Goal: Information Seeking & Learning: Learn about a topic

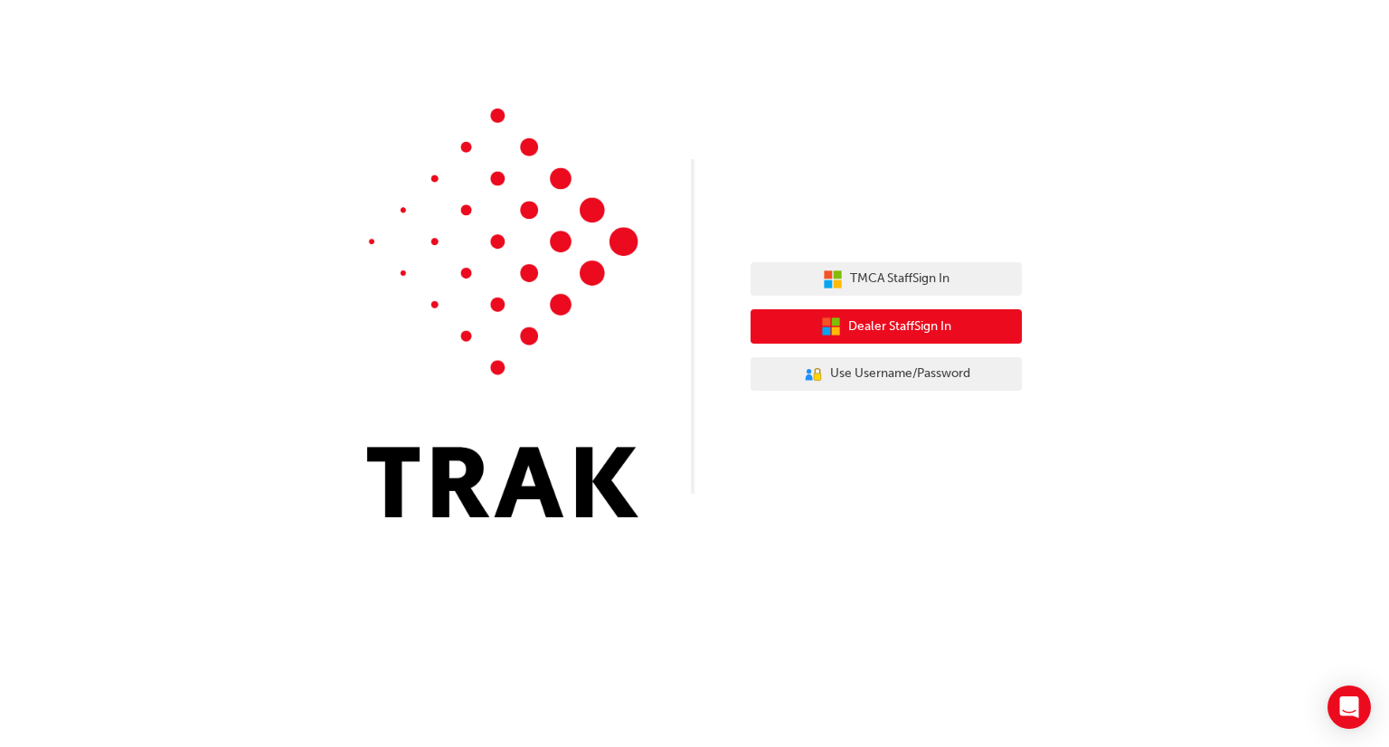
click at [817, 332] on button "Dealer Staff Sign In" at bounding box center [885, 326] width 271 height 34
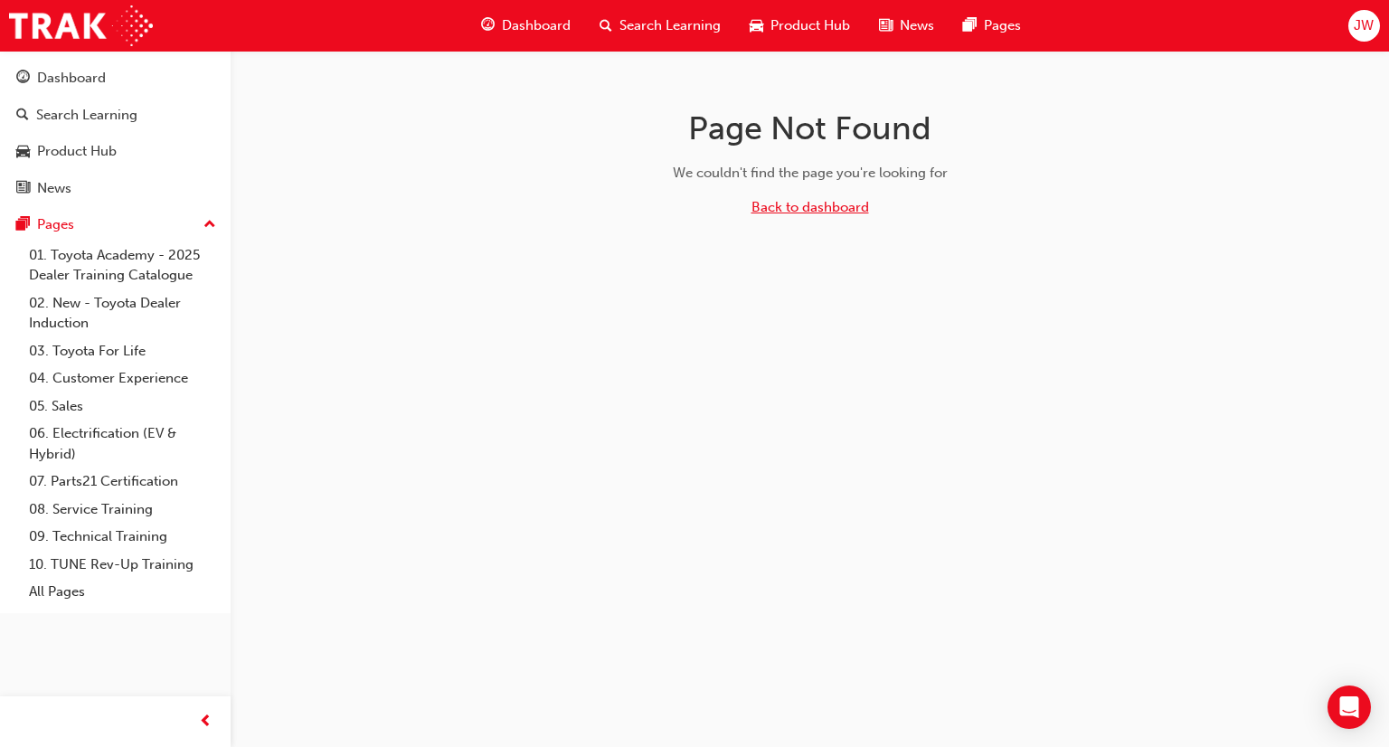
click at [792, 210] on link "Back to dashboard" at bounding box center [810, 207] width 118 height 16
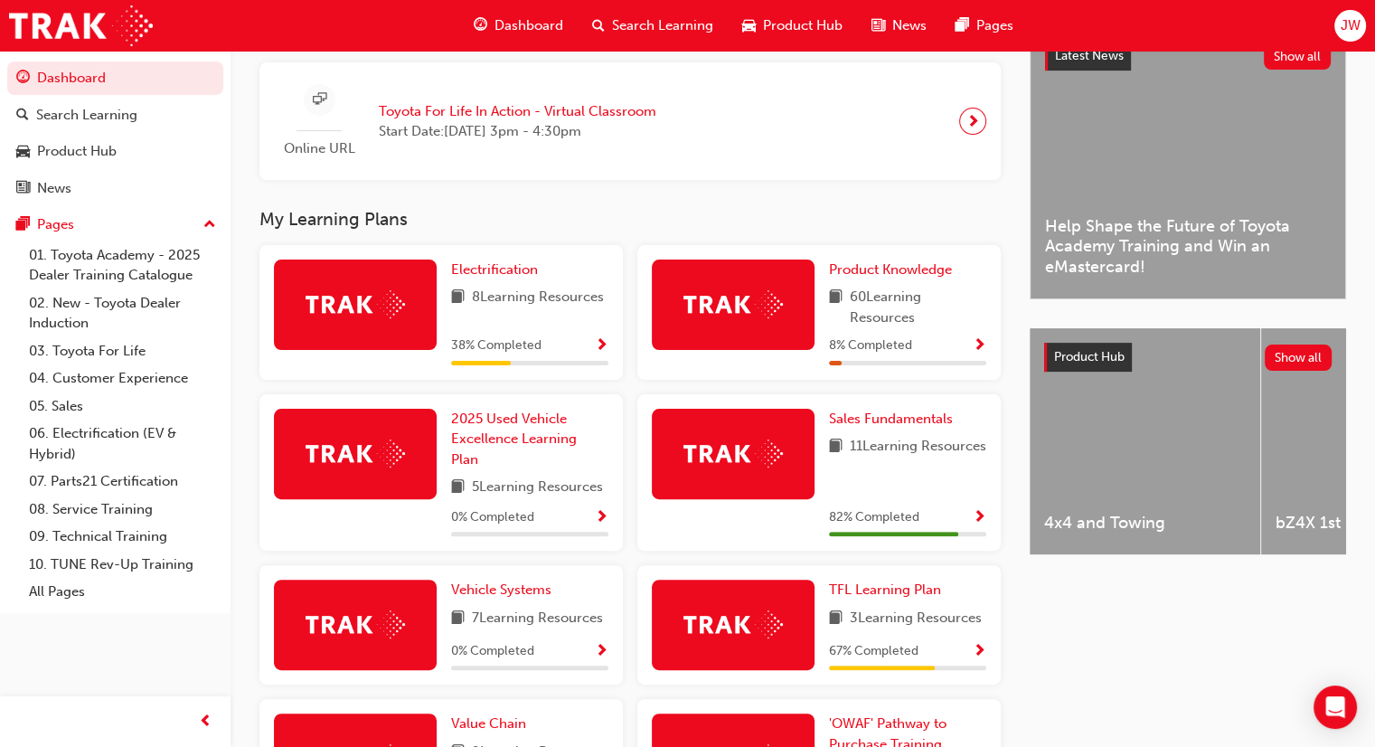
scroll to position [501, 0]
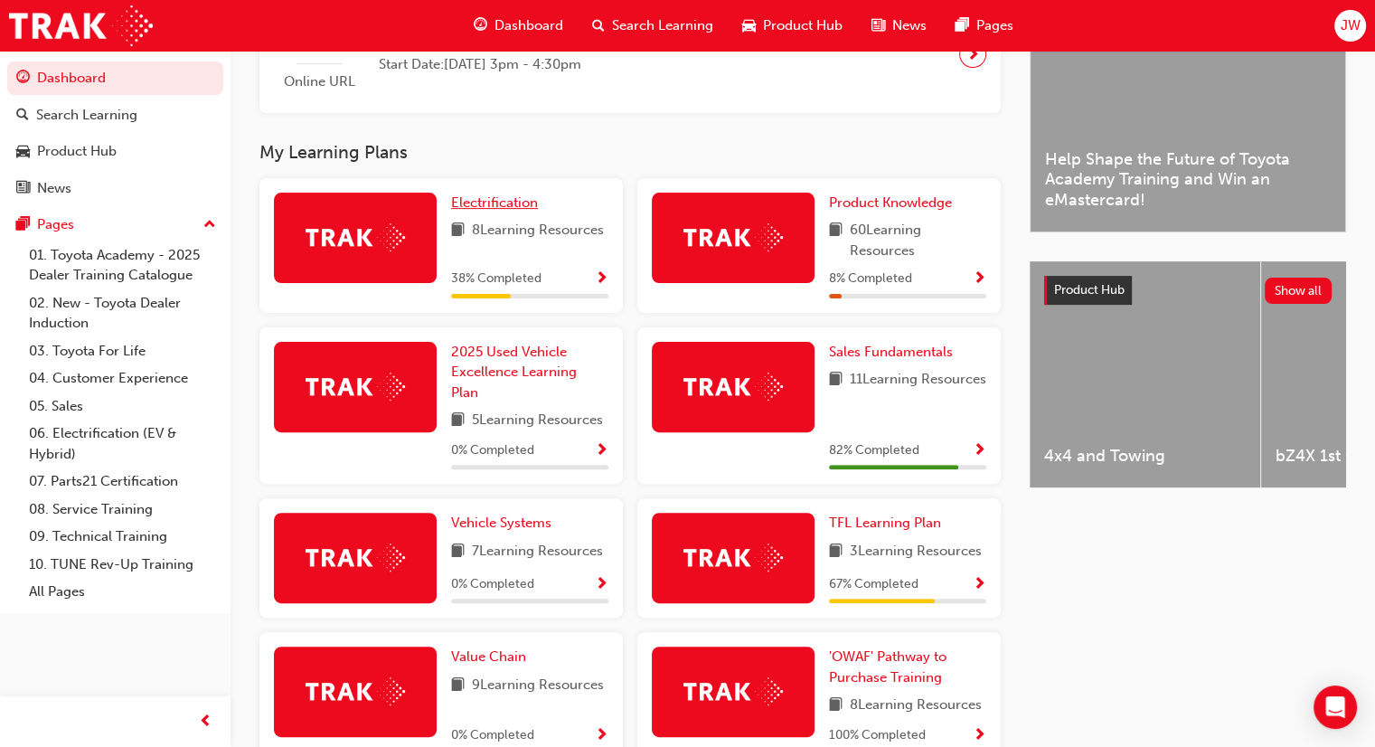
click at [495, 207] on span "Electrification" at bounding box center [494, 202] width 87 height 16
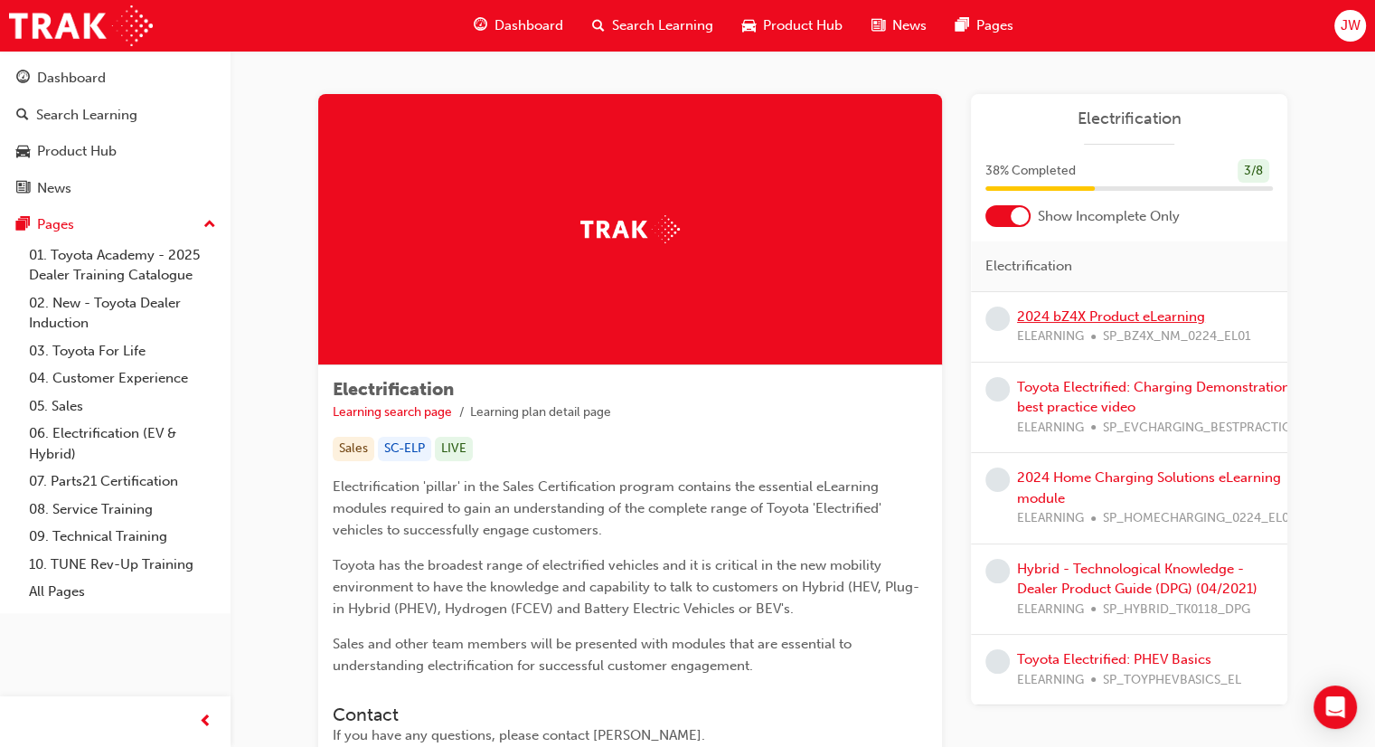
click at [1093, 319] on link "2024 bZ4X Product eLearning" at bounding box center [1111, 316] width 188 height 16
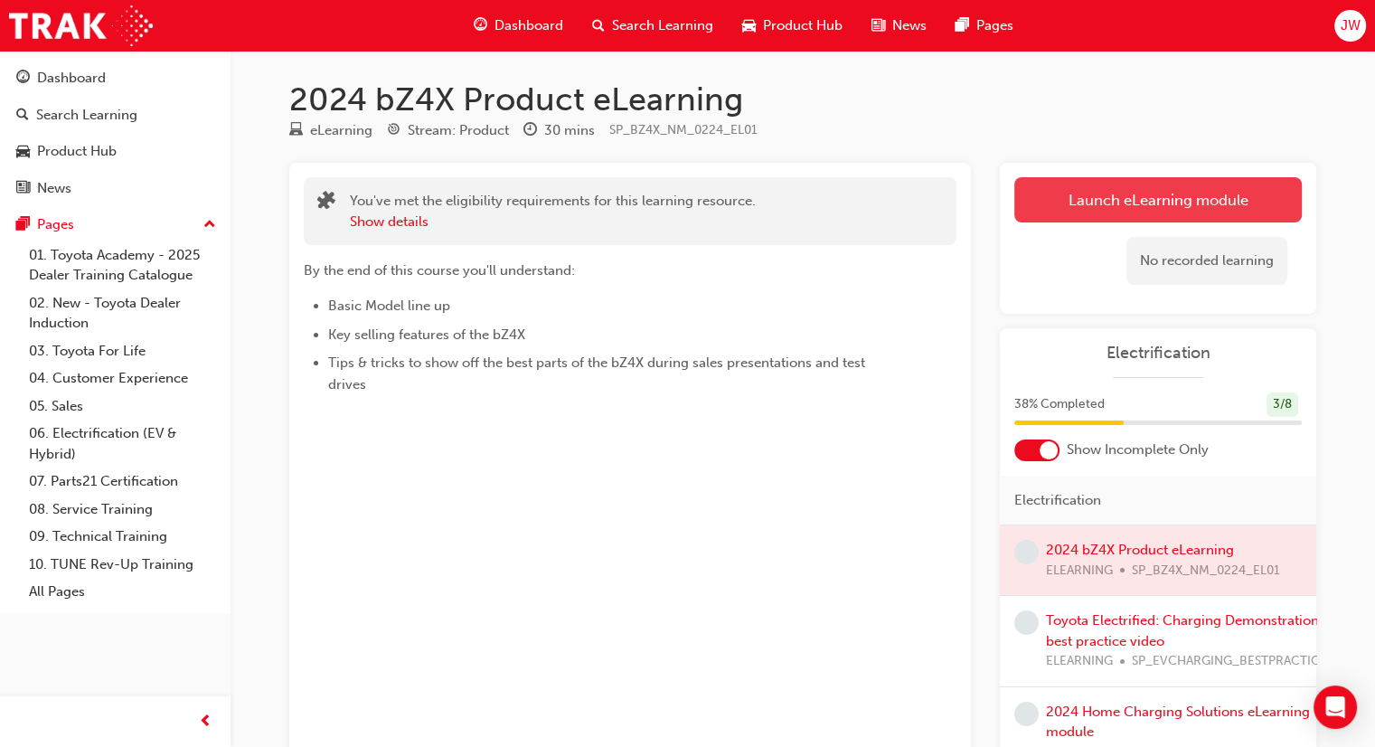
click at [1153, 201] on link "Launch eLearning module" at bounding box center [1158, 199] width 288 height 45
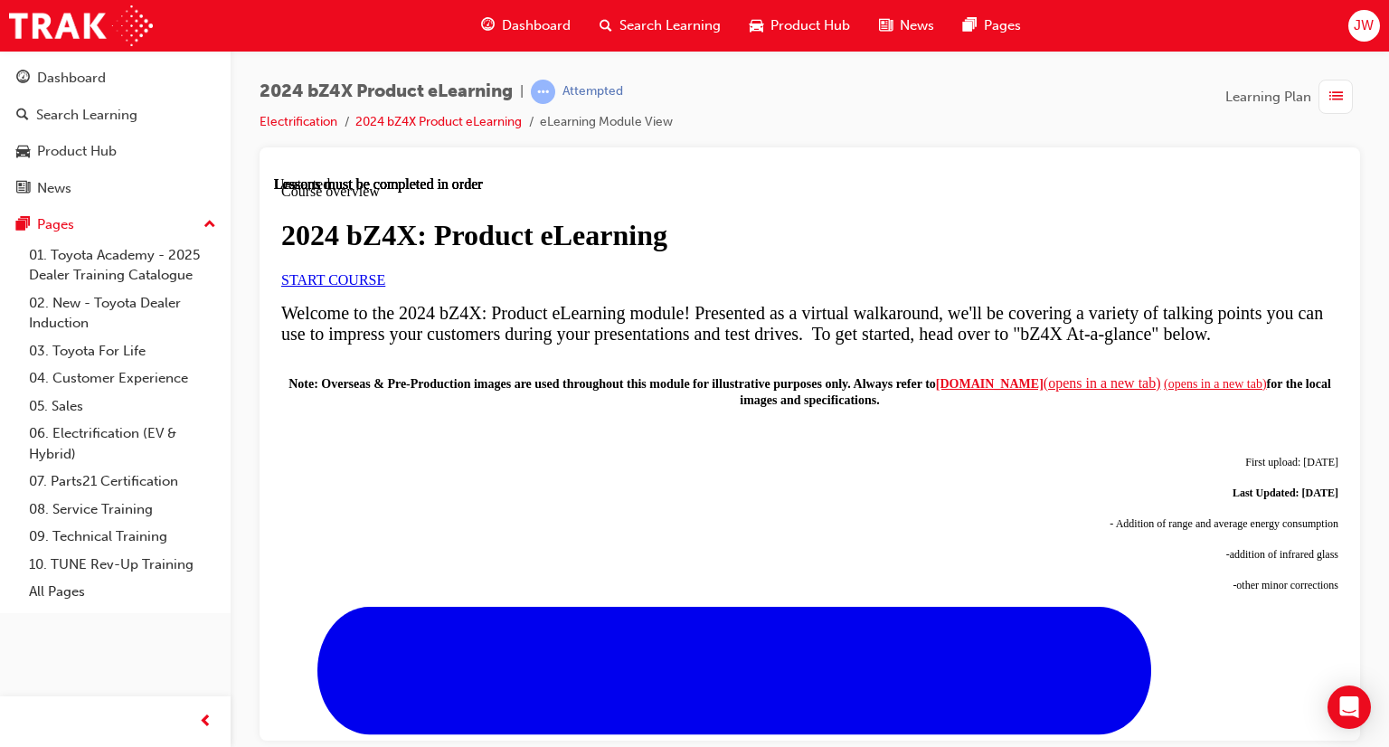
click at [385, 287] on span "START COURSE" at bounding box center [333, 278] width 104 height 15
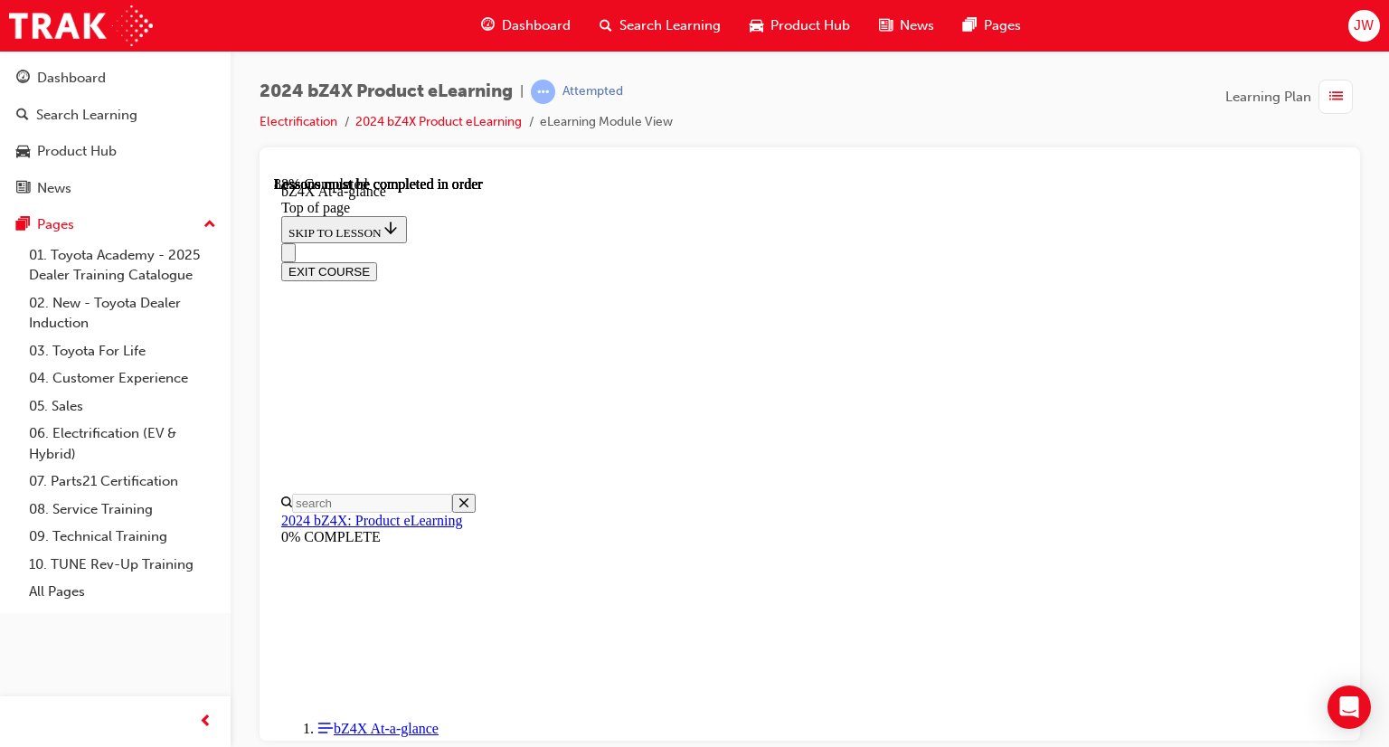
scroll to position [2653, 0]
